Goal: Find specific page/section: Find specific page/section

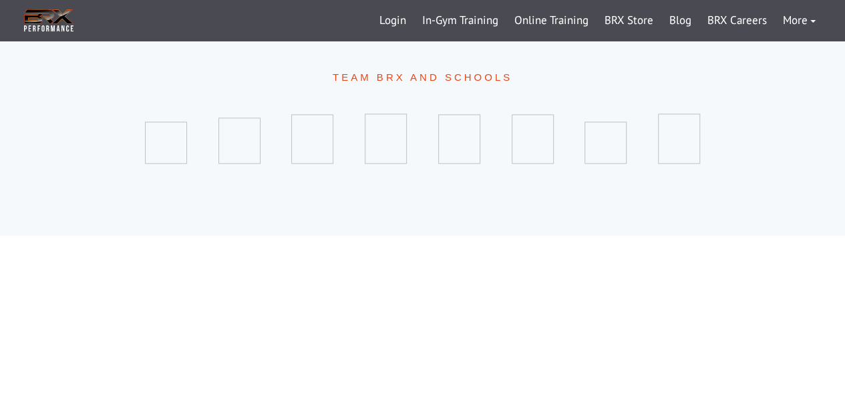
scroll to position [303, 0]
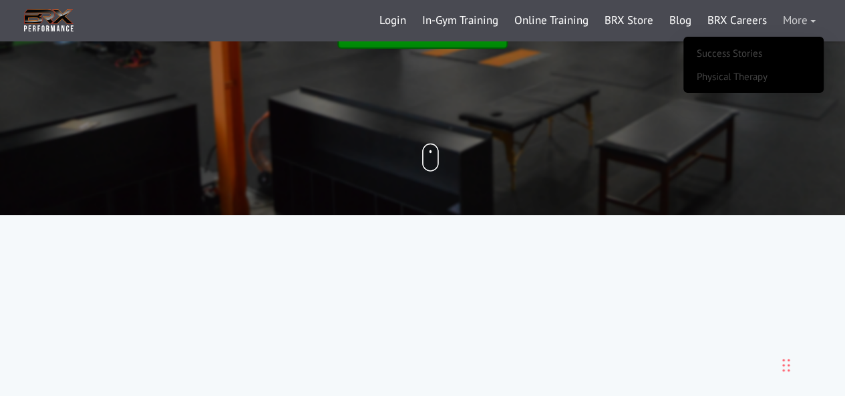
click at [797, 21] on link "More" at bounding box center [799, 21] width 49 height 32
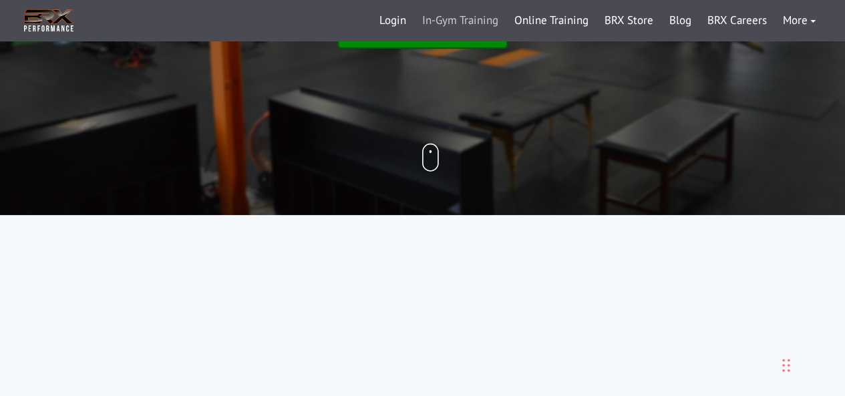
click at [465, 19] on link "In-Gym Training" at bounding box center [460, 21] width 92 height 32
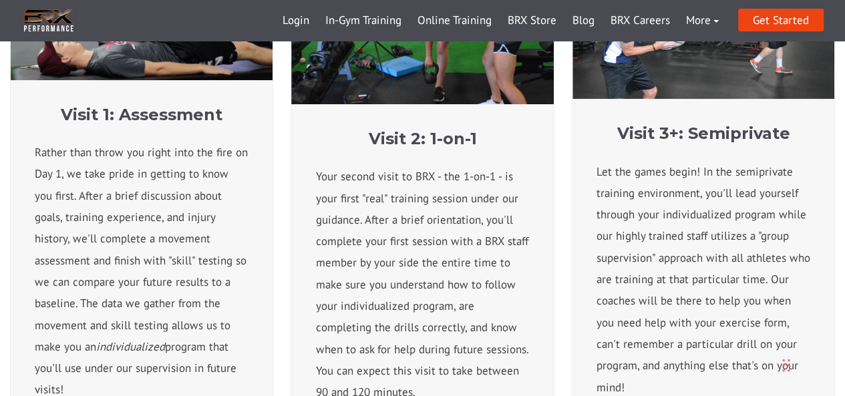
scroll to position [651, 0]
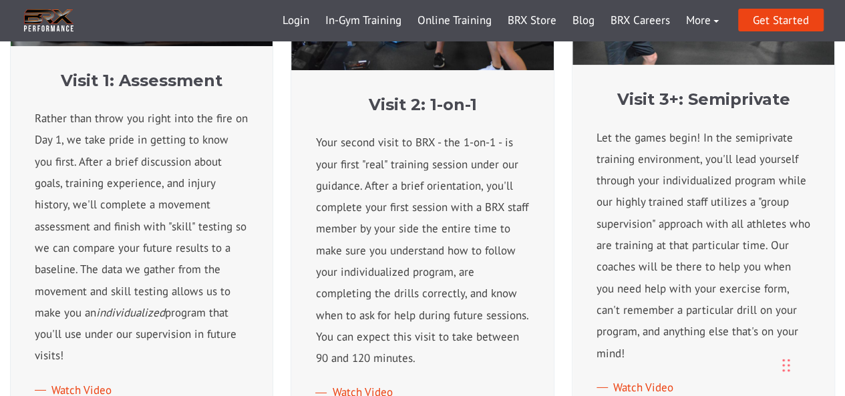
drag, startPoint x: 847, startPoint y: 27, endPoint x: 854, endPoint y: 129, distance: 101.7
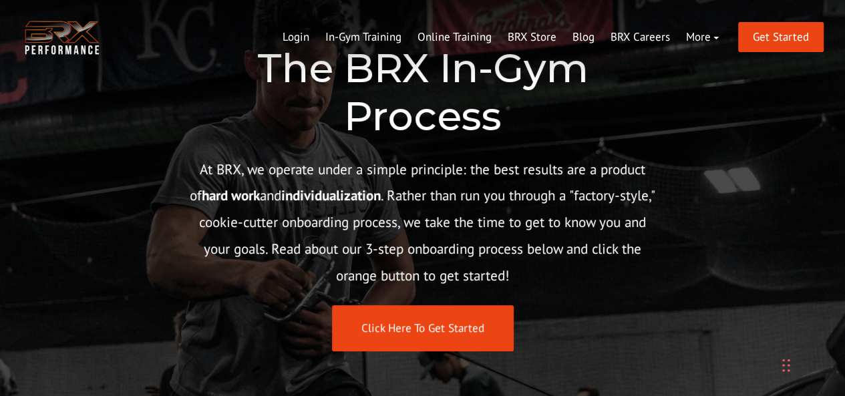
scroll to position [0, 0]
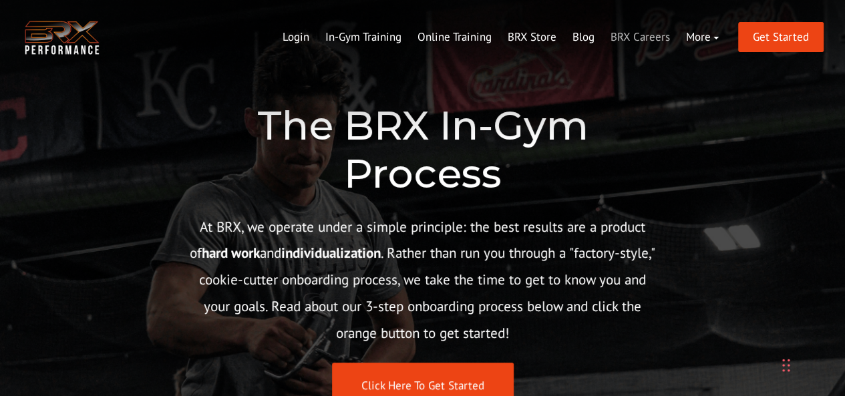
click at [640, 39] on link "BRX Careers" at bounding box center [639, 37] width 75 height 32
